Goal: Information Seeking & Learning: Check status

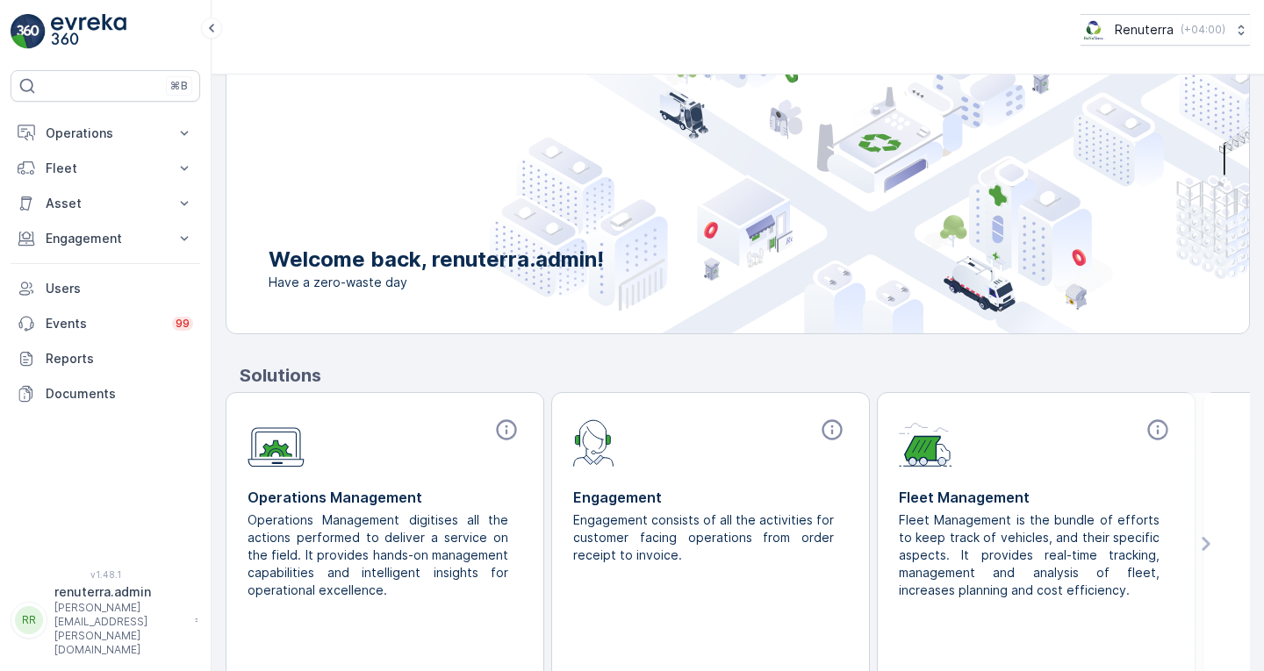
scroll to position [84, 0]
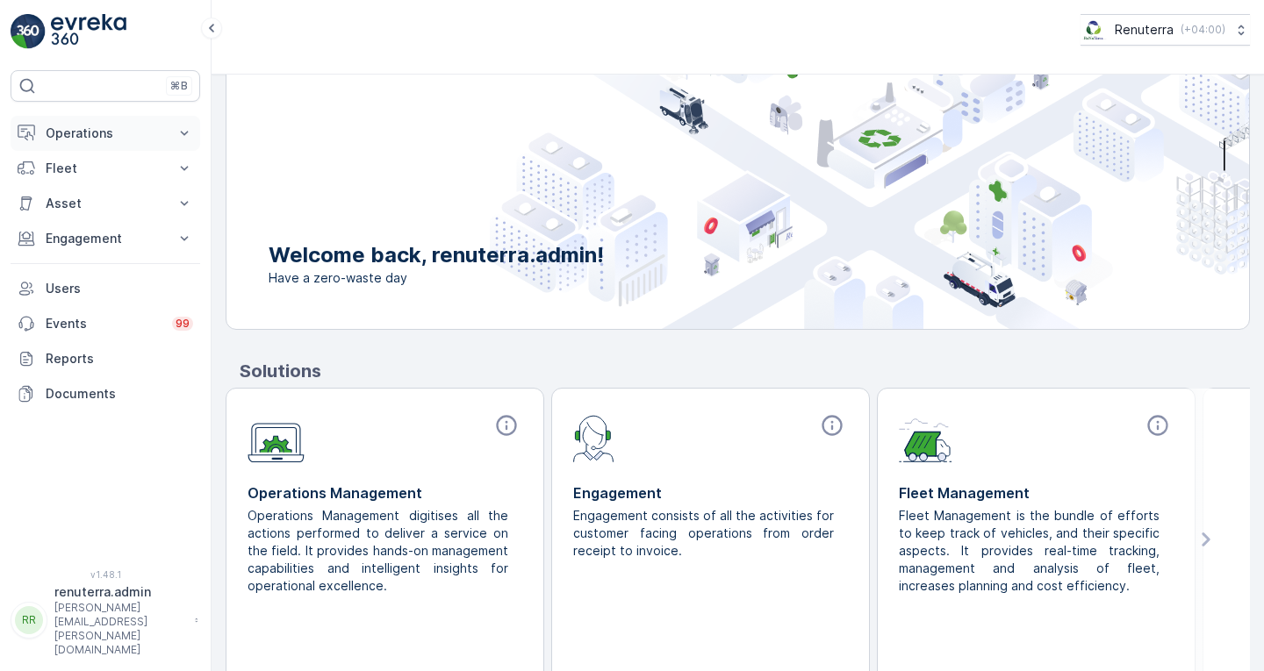
click at [121, 137] on p "Operations" at bounding box center [105, 134] width 119 height 18
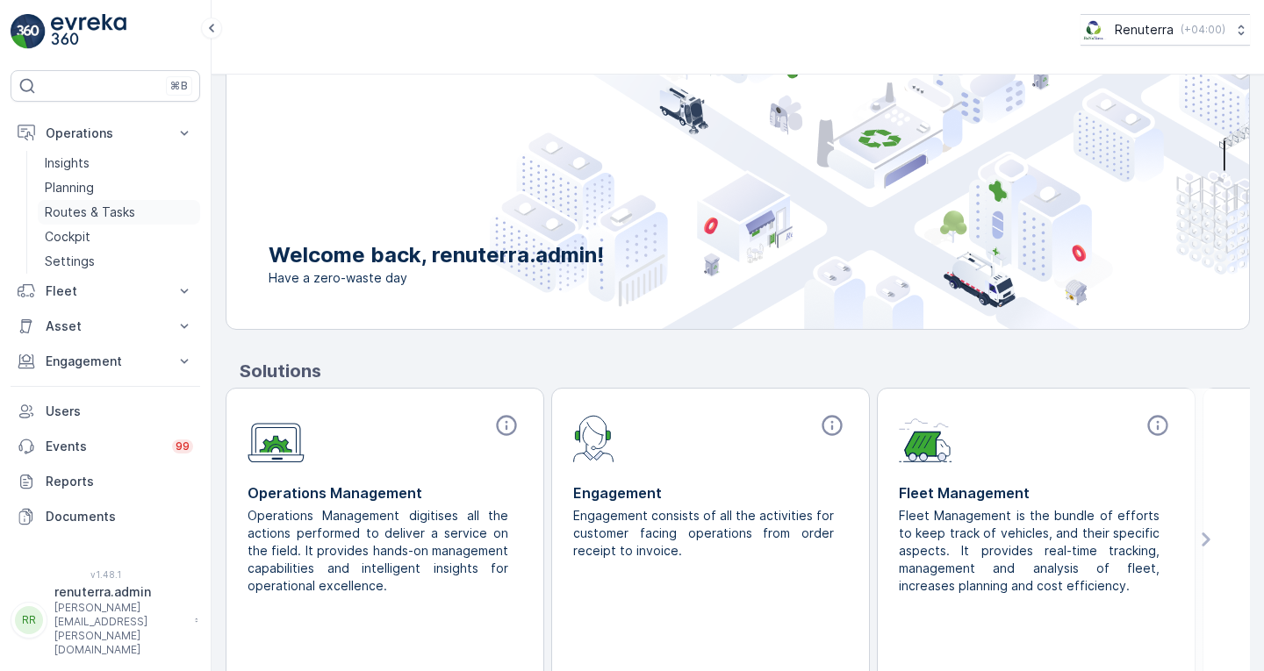
click at [106, 212] on p "Routes & Tasks" at bounding box center [90, 213] width 90 height 18
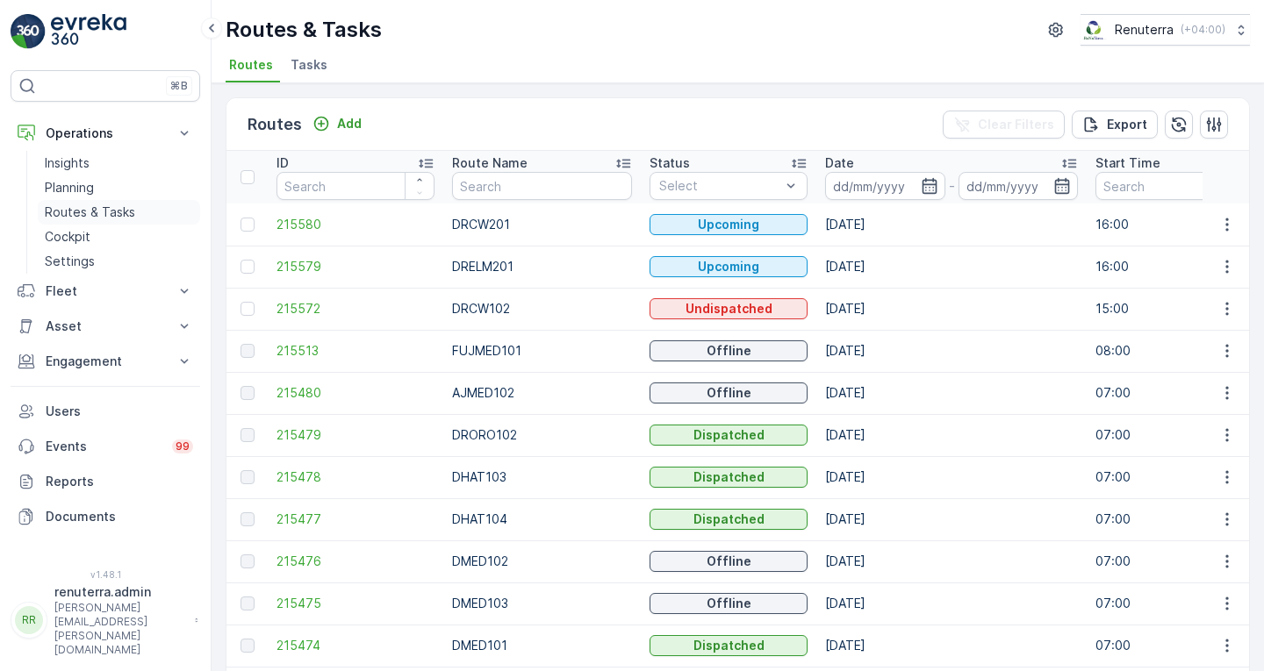
click at [103, 209] on p "Routes & Tasks" at bounding box center [90, 213] width 90 height 18
click at [920, 185] on icon "button" at bounding box center [929, 186] width 18 height 18
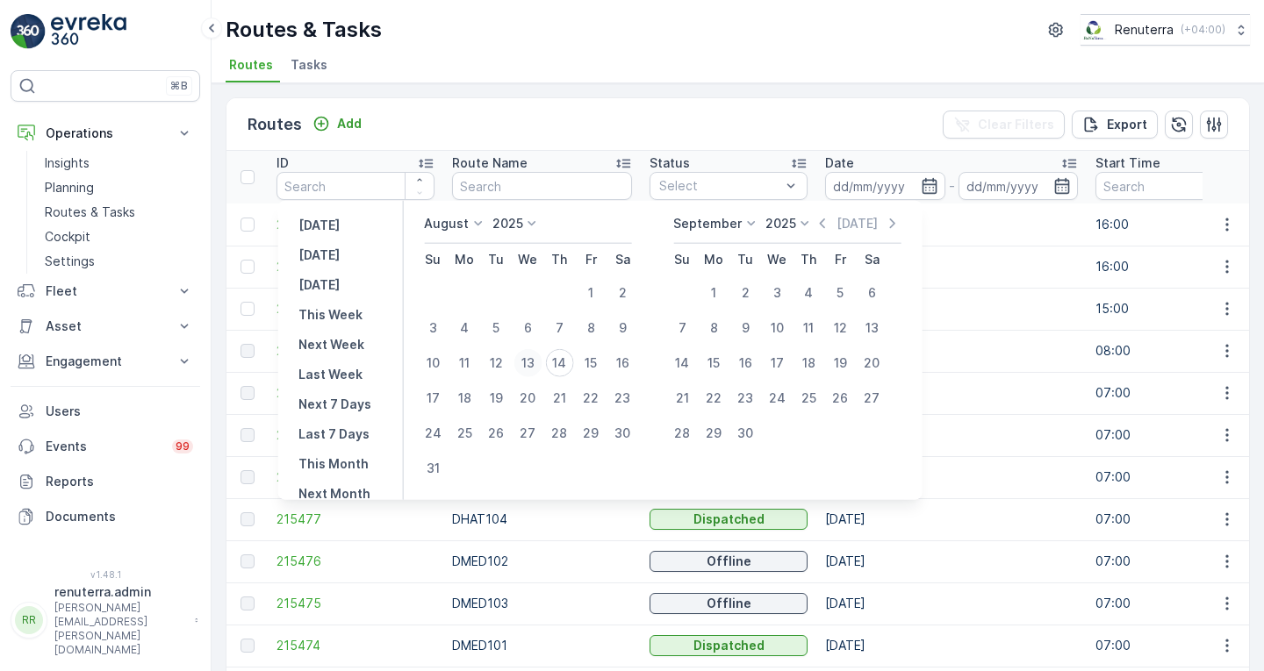
click at [541, 358] on div "13" at bounding box center [527, 363] width 28 height 28
type input "[DATE]"
click at [1036, 254] on td "[DATE]" at bounding box center [951, 267] width 270 height 42
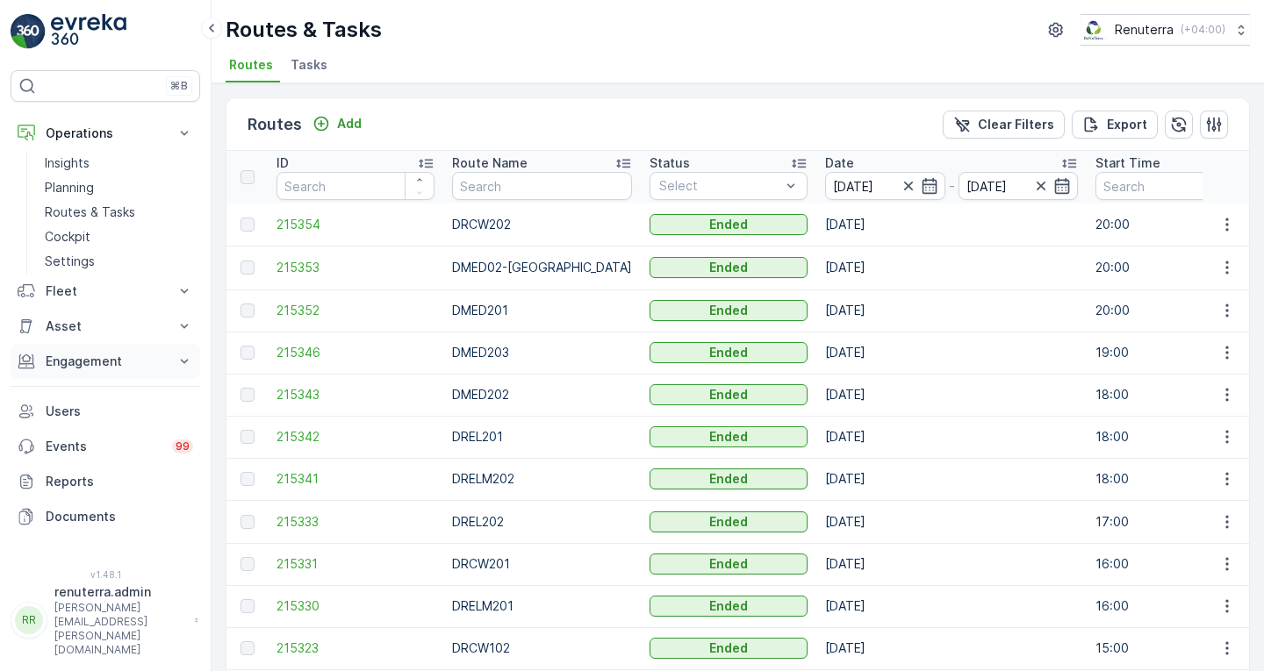
click at [88, 367] on p "Engagement" at bounding box center [105, 362] width 119 height 18
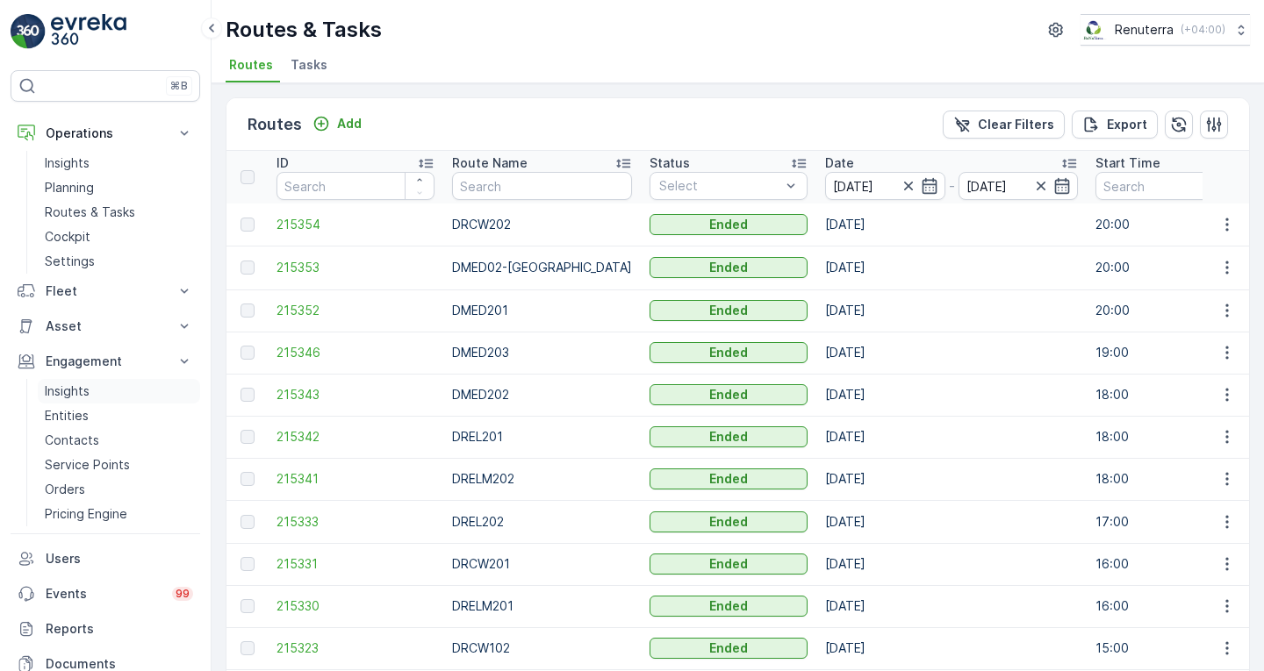
click at [93, 394] on link "Insights" at bounding box center [119, 391] width 162 height 25
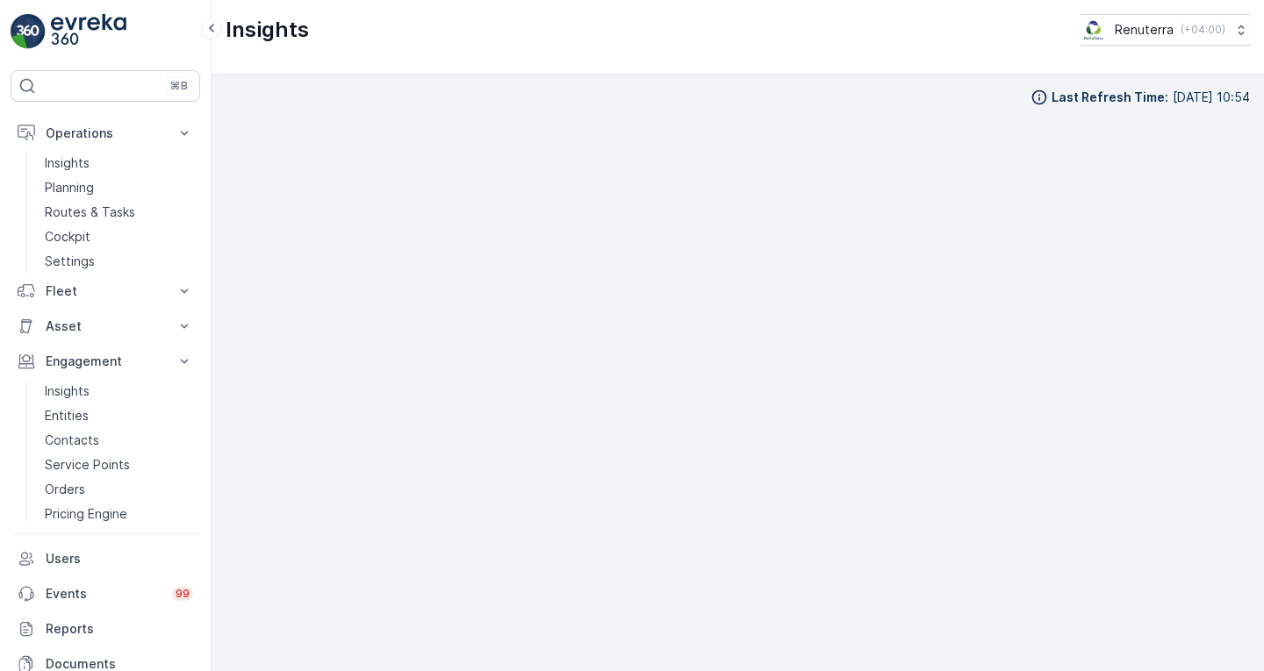
scroll to position [16, 0]
click at [851, 95] on div "Last Refresh Time : [DATE] 10:54" at bounding box center [738, 357] width 1024 height 569
click at [602, 39] on div "Insights Renuterra ( +04:00 )" at bounding box center [738, 30] width 1024 height 32
